Goal: Task Accomplishment & Management: Complete application form

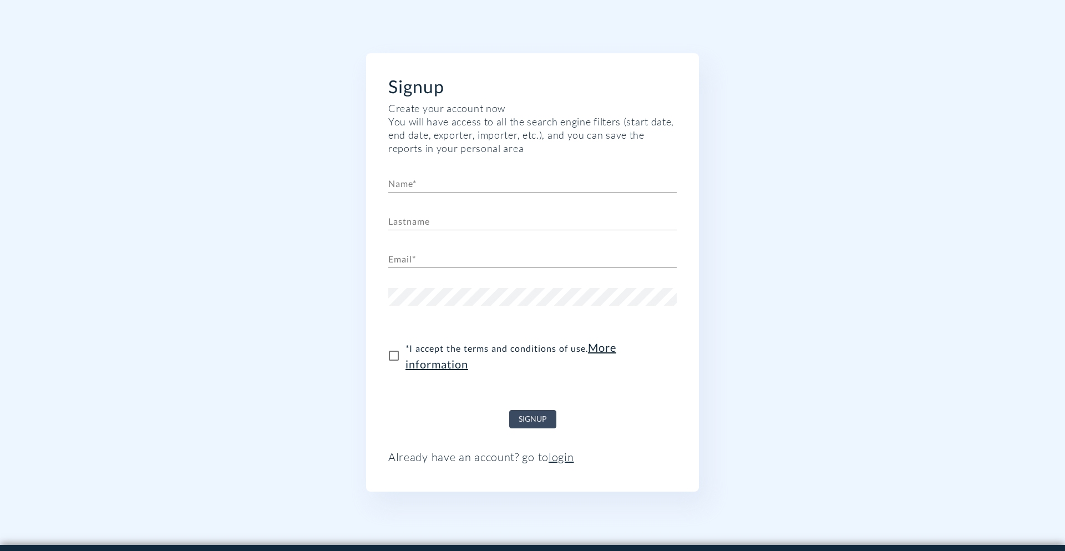
click at [445, 190] on input "text" at bounding box center [532, 184] width 289 height 18
type input "Trade"
type input "Platform"
type input "q"
type input "Az"
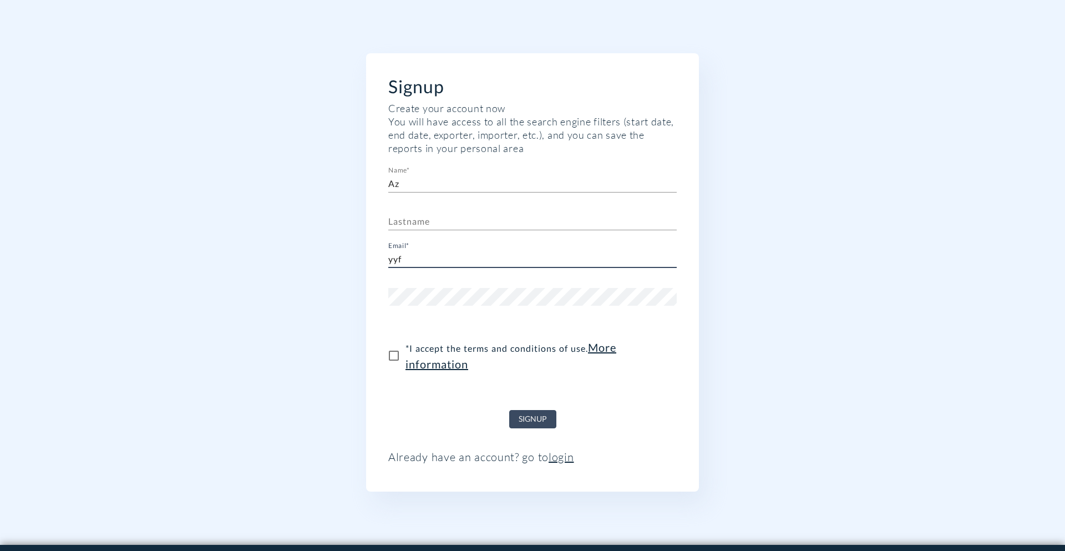
type input "[EMAIL_ADDRESS][DOMAIN_NAME]"
click at [509, 410] on button "Signup" at bounding box center [532, 419] width 47 height 18
click at [394, 359] on input "* I accept the terms and conditions of use . More information" at bounding box center [393, 355] width 23 height 23
checkbox input "true"
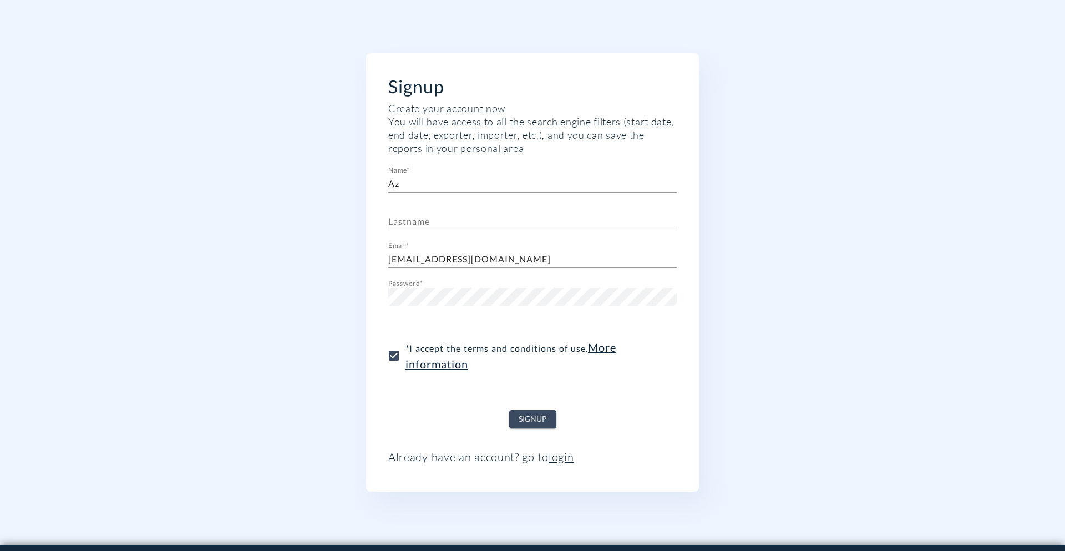
click at [518, 412] on button "Signup" at bounding box center [532, 419] width 47 height 18
click at [499, 255] on input "[EMAIL_ADDRESS][DOMAIN_NAME]" at bounding box center [532, 259] width 289 height 18
click at [554, 415] on button "Signup" at bounding box center [532, 419] width 47 height 18
